Goal: Find specific page/section: Find specific page/section

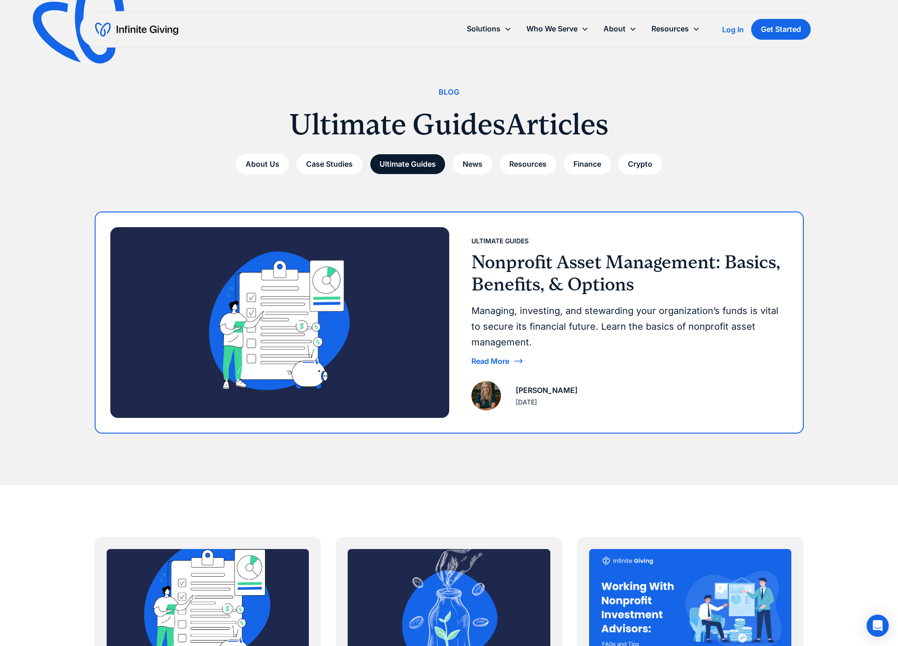
scroll to position [4, 0]
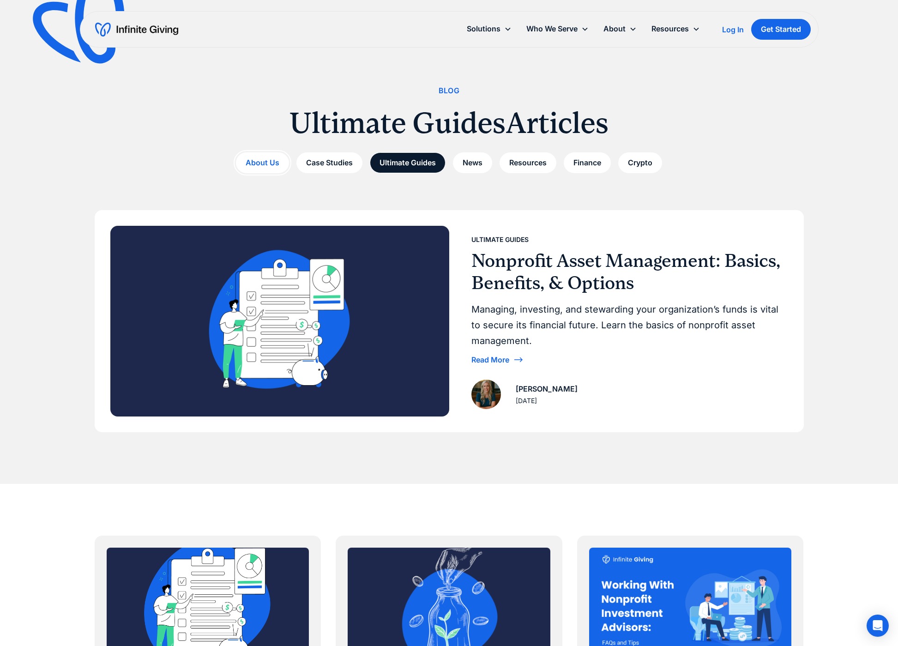
click at [260, 163] on link "About Us" at bounding box center [262, 162] width 53 height 21
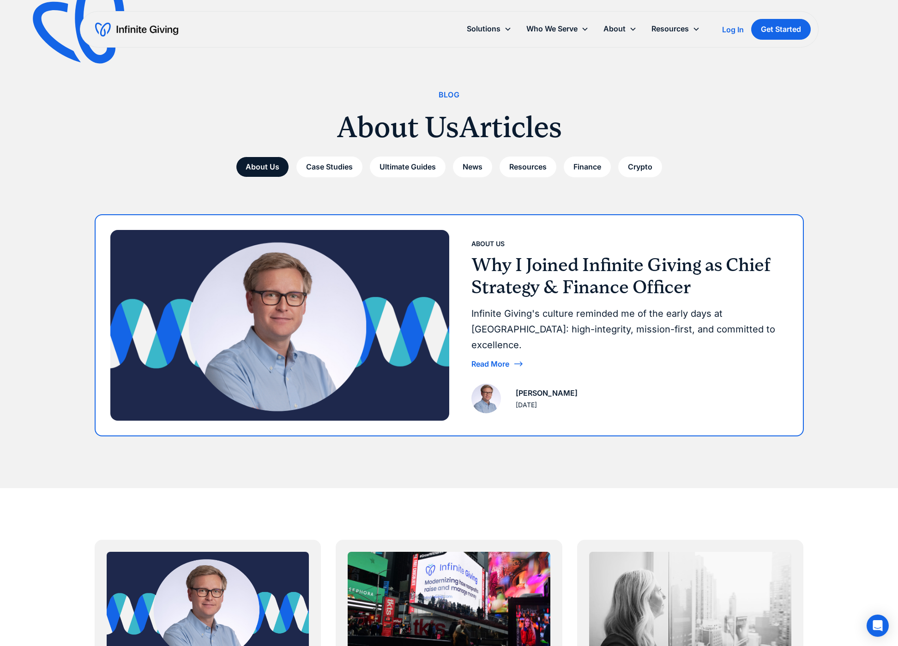
click at [323, 296] on img at bounding box center [279, 325] width 339 height 191
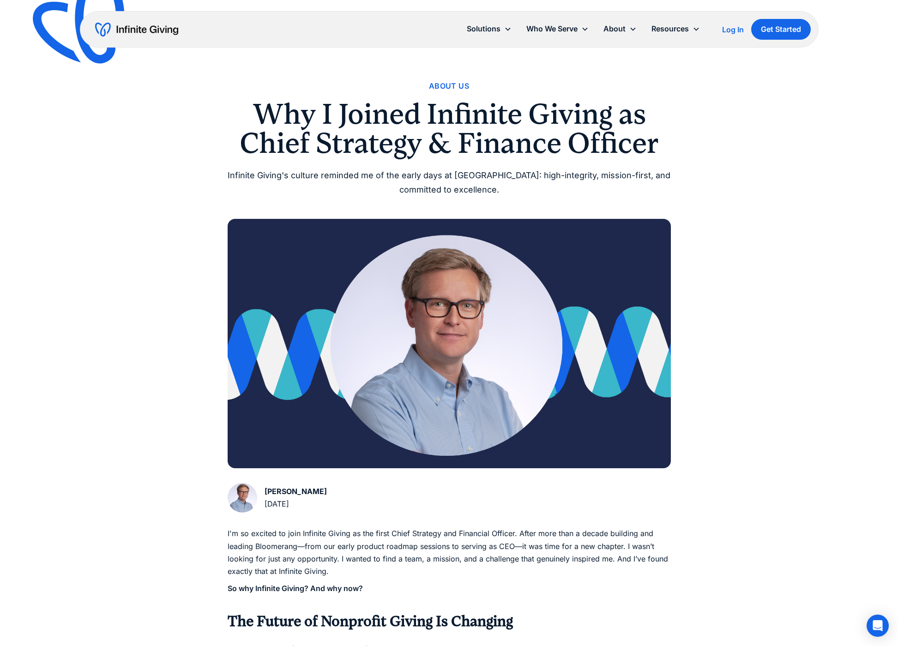
scroll to position [17, 0]
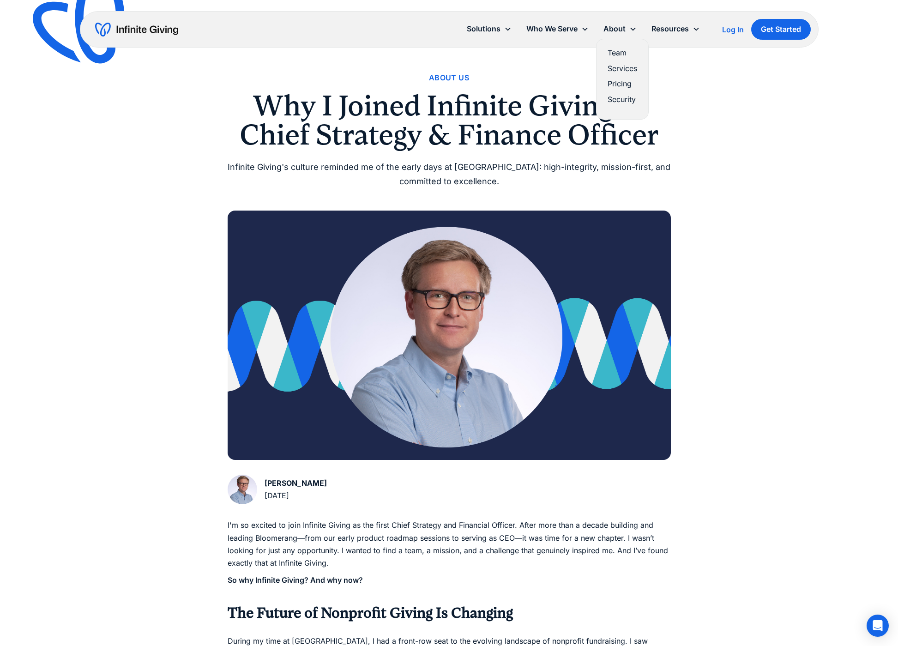
click at [622, 53] on link "Team" at bounding box center [623, 53] width 30 height 12
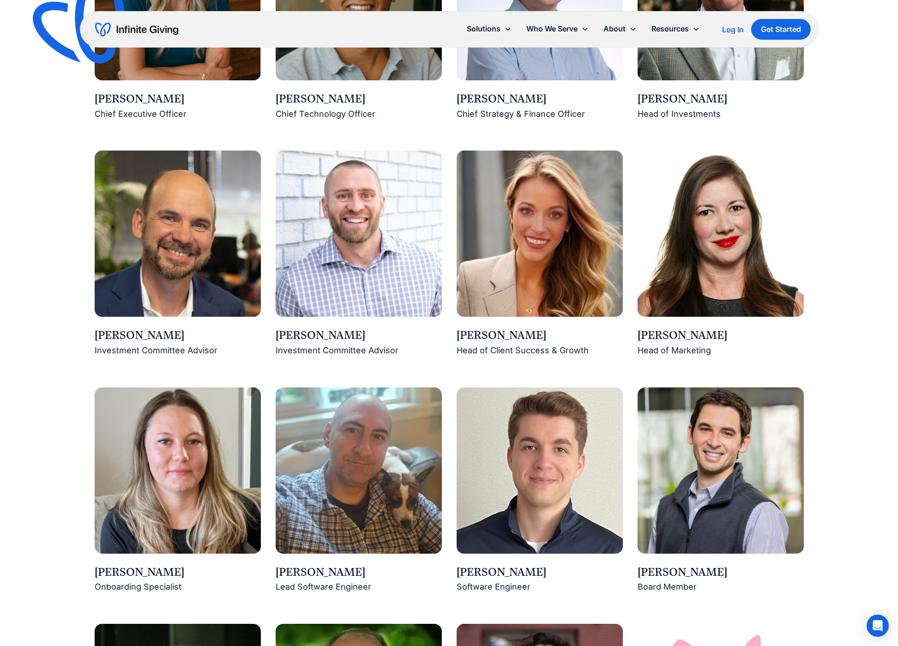
scroll to position [935, 0]
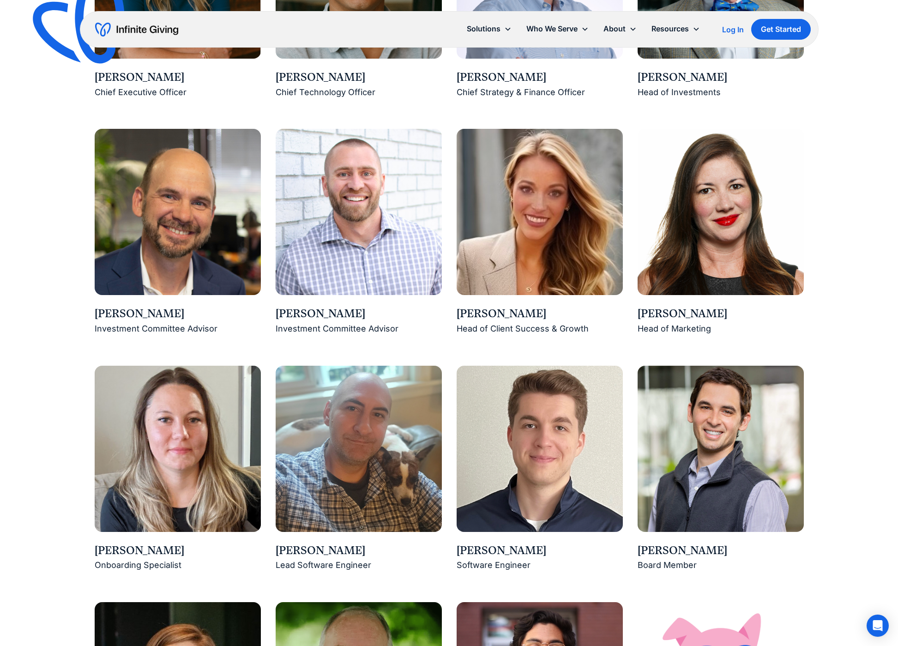
click at [353, 248] on img at bounding box center [359, 212] width 166 height 166
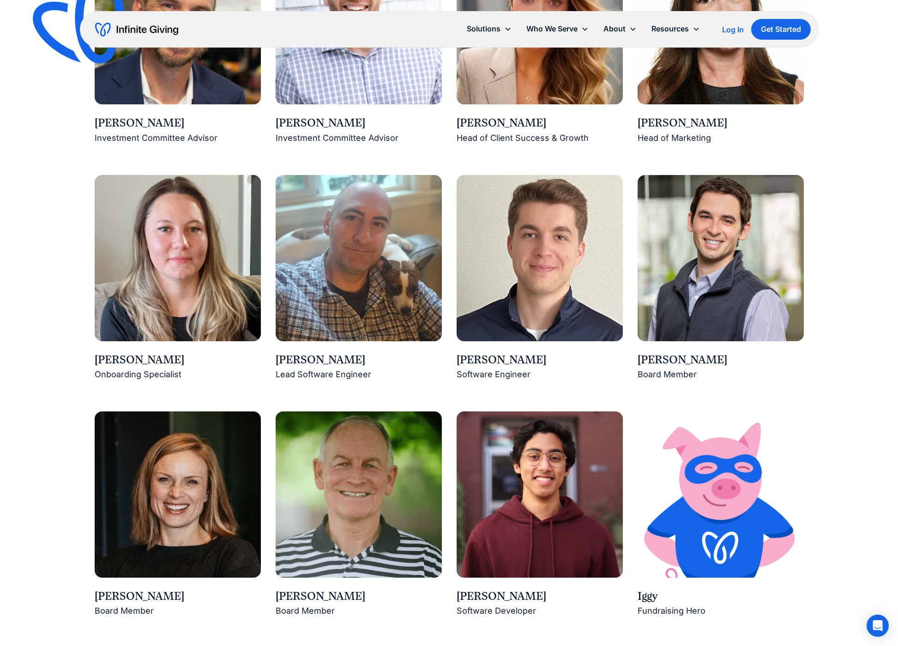
scroll to position [1127, 0]
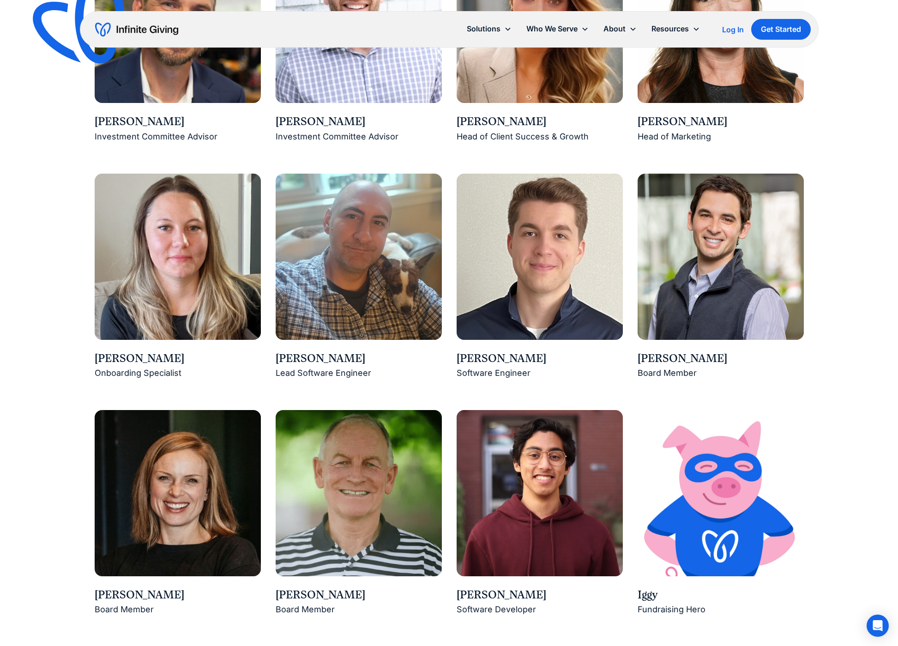
drag, startPoint x: 639, startPoint y: 358, endPoint x: 732, endPoint y: 360, distance: 93.3
click at [732, 360] on div "[PERSON_NAME]" at bounding box center [721, 359] width 166 height 16
copy div "[PERSON_NAME]"
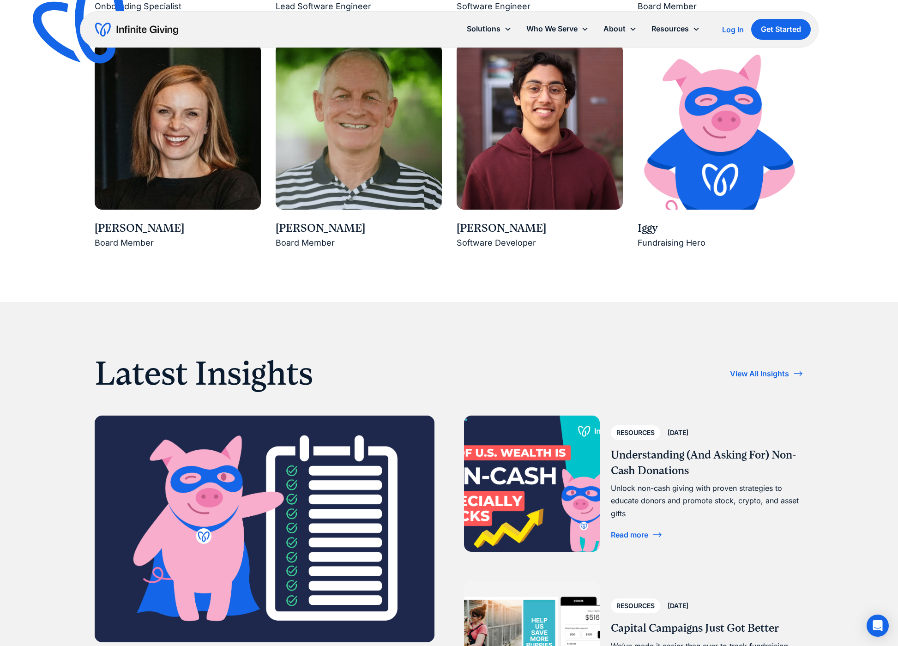
scroll to position [1479, 0]
